Goal: Task Accomplishment & Management: Complete application form

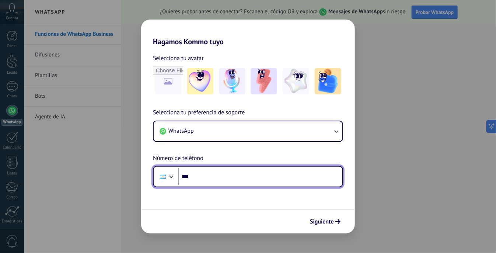
click at [221, 177] on input "***" at bounding box center [260, 176] width 165 height 17
type input "**********"
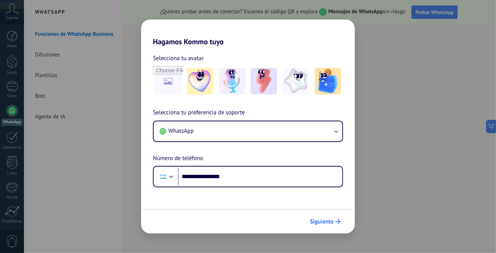
click at [328, 219] on span "Siguiente" at bounding box center [322, 221] width 24 height 5
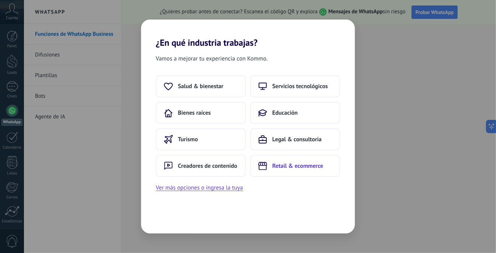
click at [308, 163] on span "Retail & ecommerce" at bounding box center [298, 165] width 51 height 7
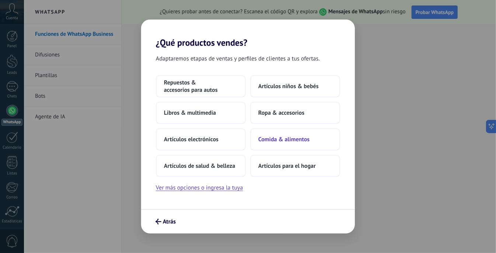
click at [295, 136] on span "Comida & alimentos" at bounding box center [284, 139] width 51 height 7
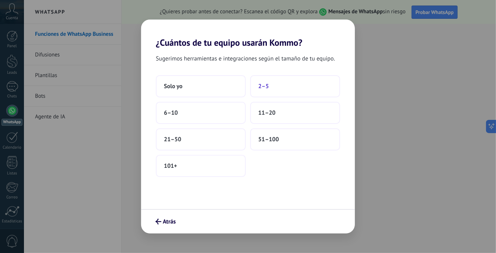
click at [284, 95] on button "2–5" at bounding box center [295, 86] width 90 height 22
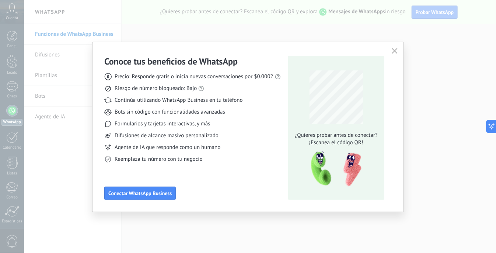
click at [395, 50] on icon "button" at bounding box center [395, 51] width 6 height 6
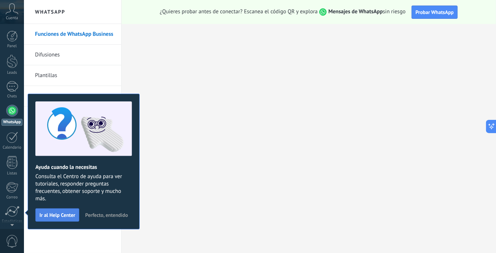
click at [63, 212] on span "Ir al Help Center" at bounding box center [57, 214] width 36 height 5
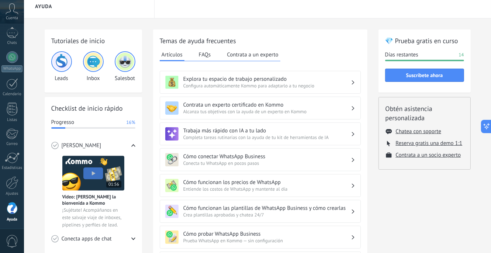
scroll to position [227, 0]
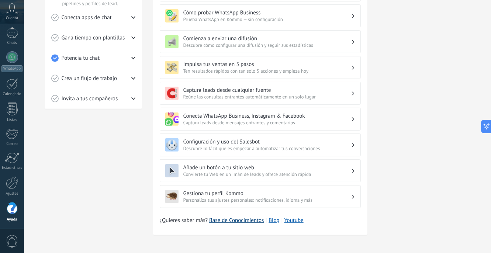
click at [239, 220] on link "Base de Conocimientos" at bounding box center [236, 220] width 55 height 7
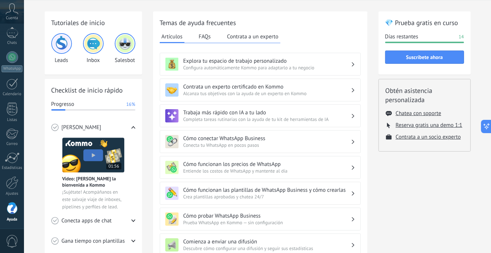
scroll to position [0, 0]
